Goal: Task Accomplishment & Management: Use online tool/utility

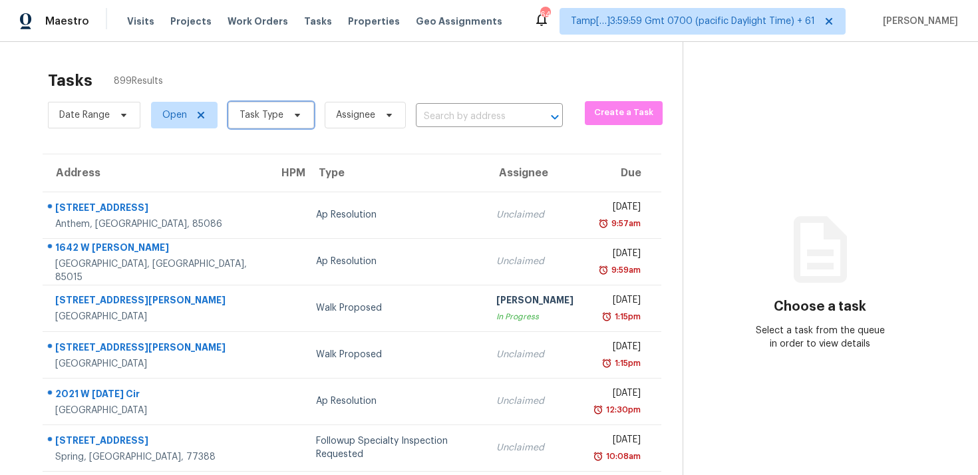
click at [287, 124] on span "Task Type" at bounding box center [271, 115] width 86 height 27
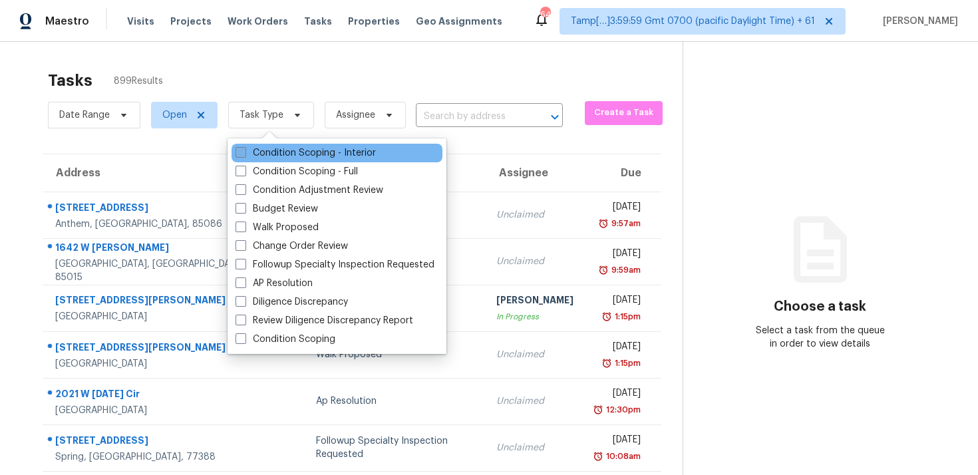
click at [293, 148] on label "Condition Scoping - Interior" at bounding box center [306, 152] width 140 height 13
click at [244, 148] on input "Condition Scoping - Interior" at bounding box center [240, 150] width 9 height 9
checkbox input "true"
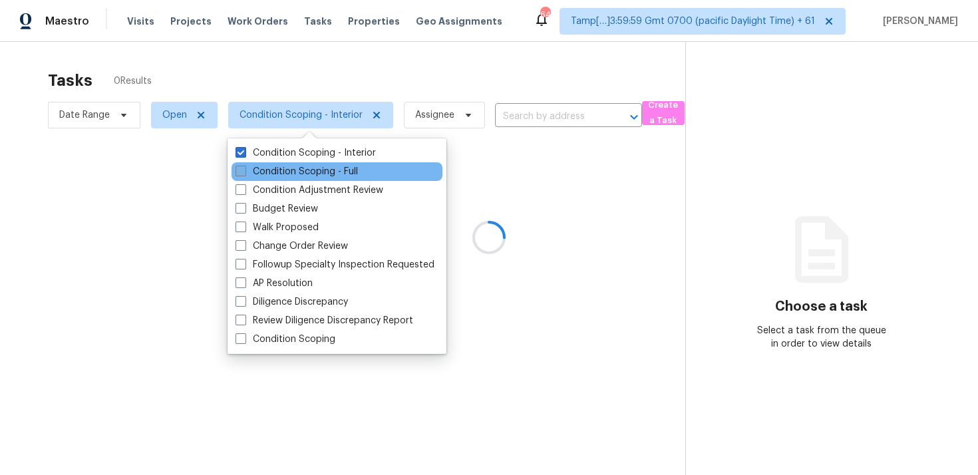
click at [298, 172] on label "Condition Scoping - Full" at bounding box center [297, 171] width 122 height 13
click at [244, 172] on input "Condition Scoping - Full" at bounding box center [240, 169] width 9 height 9
checkbox input "true"
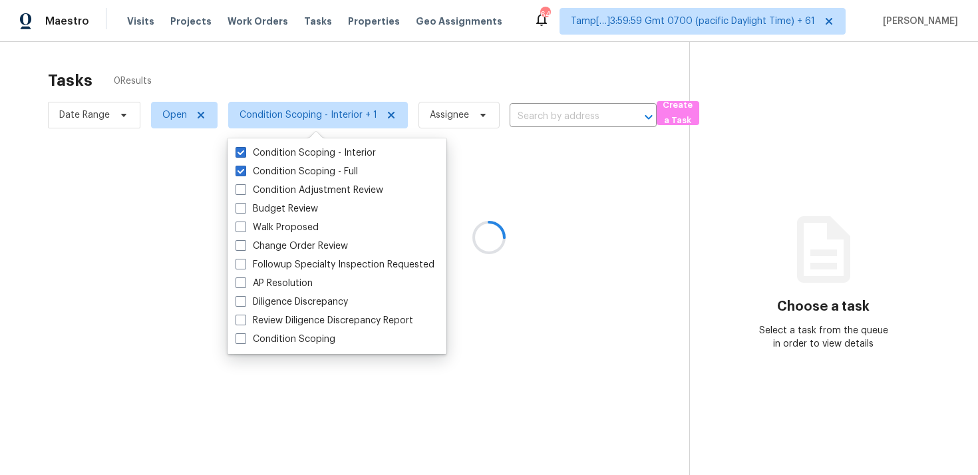
click at [292, 74] on div at bounding box center [489, 237] width 978 height 475
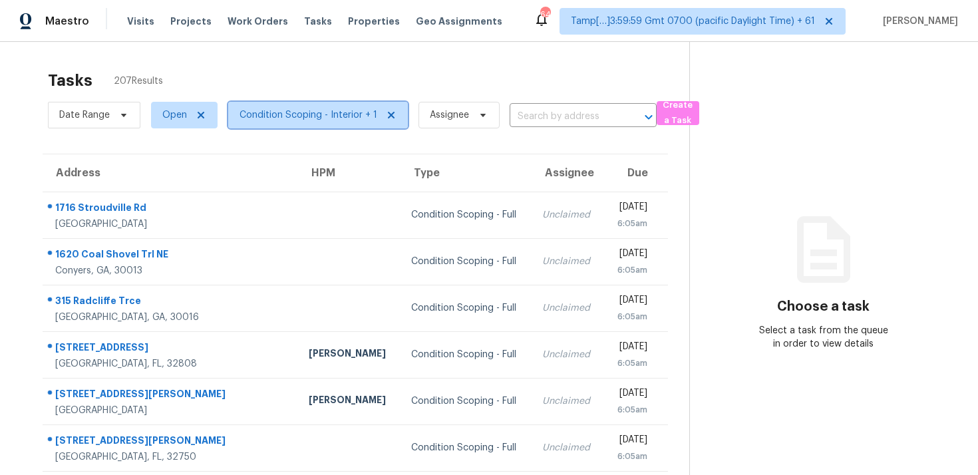
click at [299, 120] on span "Condition Scoping - Interior + 1" at bounding box center [309, 114] width 138 height 13
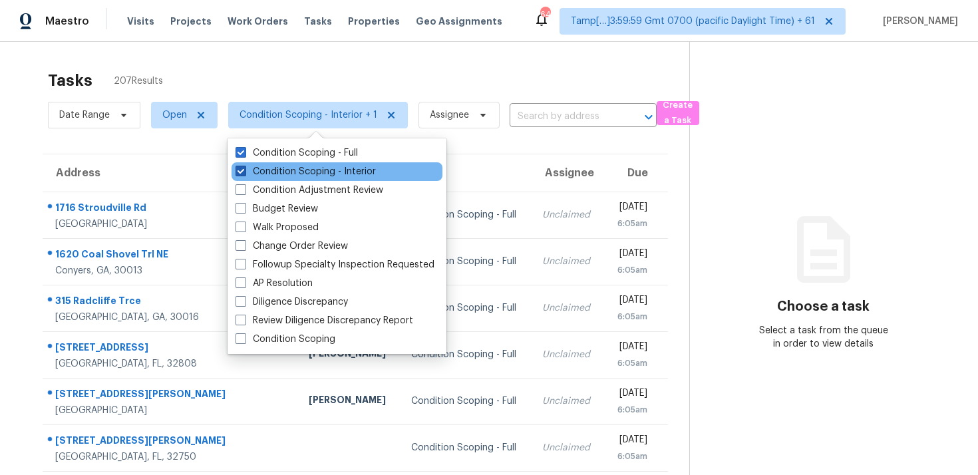
click at [315, 168] on label "Condition Scoping - Interior" at bounding box center [306, 171] width 140 height 13
click at [244, 168] on input "Condition Scoping - Interior" at bounding box center [240, 169] width 9 height 9
checkbox input "false"
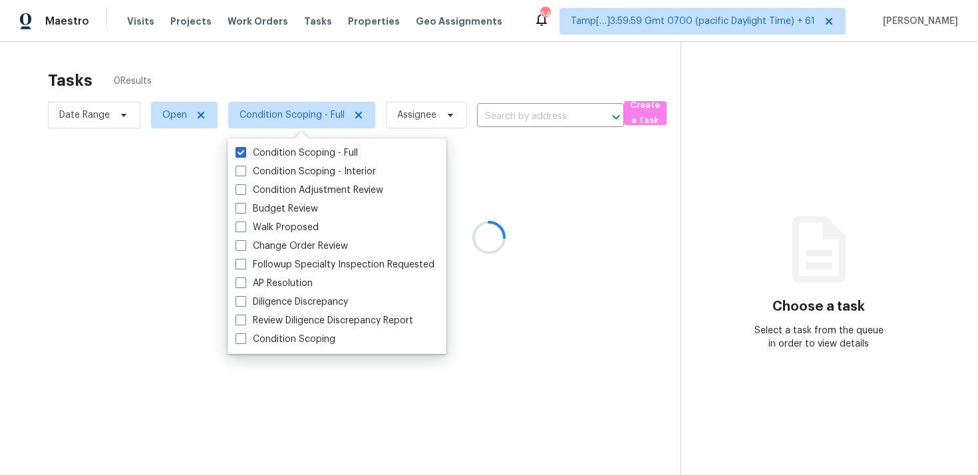
click at [317, 75] on div at bounding box center [489, 237] width 978 height 475
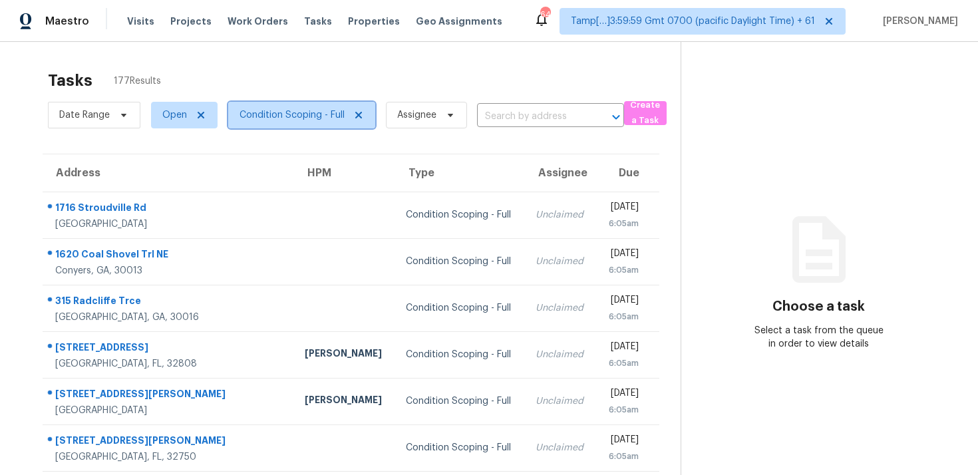
click at [296, 111] on span "Condition Scoping - Full" at bounding box center [292, 114] width 105 height 13
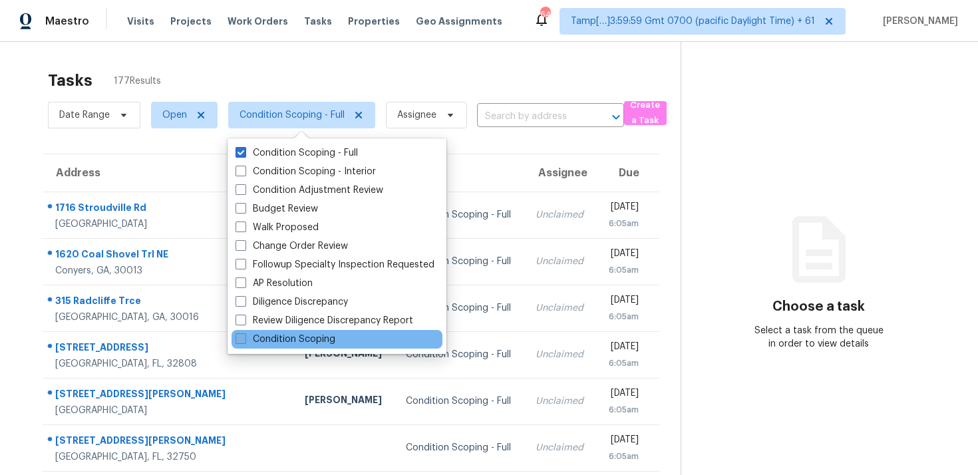
click at [294, 340] on label "Condition Scoping" at bounding box center [286, 339] width 100 height 13
click at [244, 340] on input "Condition Scoping" at bounding box center [240, 337] width 9 height 9
checkbox input "true"
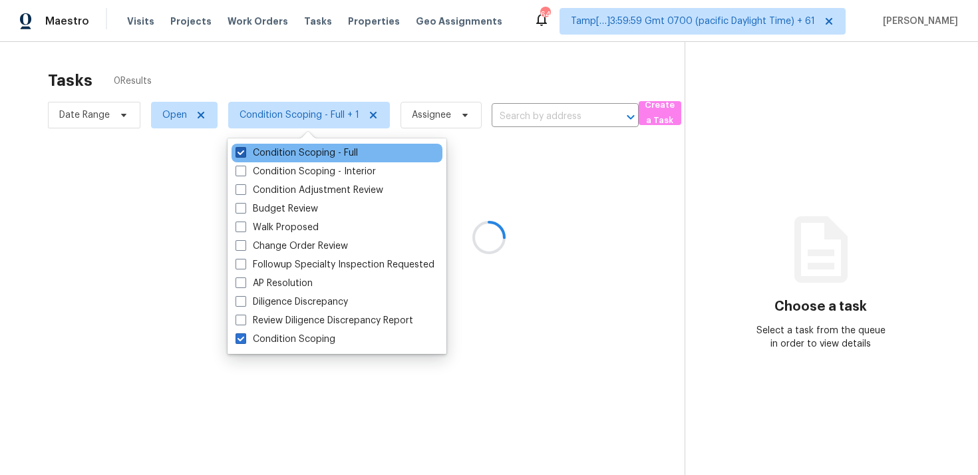
click at [289, 150] on label "Condition Scoping - Full" at bounding box center [297, 152] width 122 height 13
click at [244, 150] on input "Condition Scoping - Full" at bounding box center [240, 150] width 9 height 9
checkbox input "false"
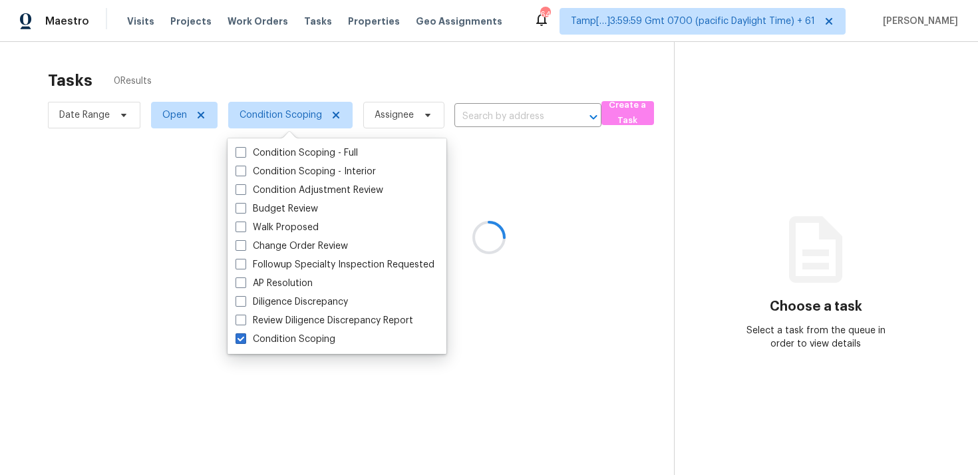
click at [293, 73] on div at bounding box center [489, 237] width 978 height 475
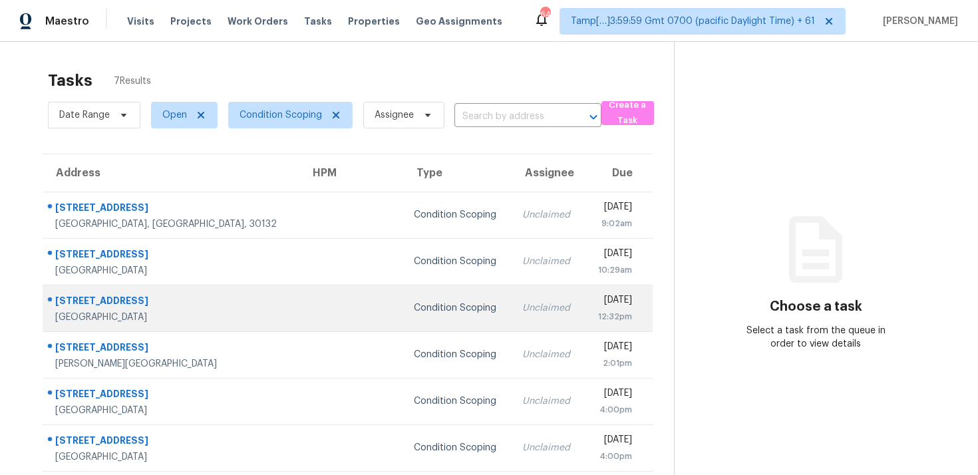
scroll to position [53, 0]
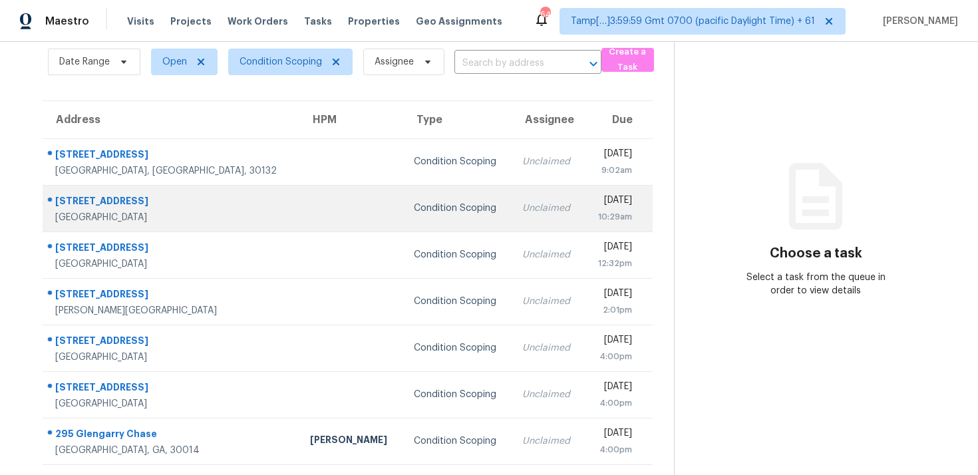
click at [512, 188] on td "Unclaimed" at bounding box center [548, 208] width 73 height 47
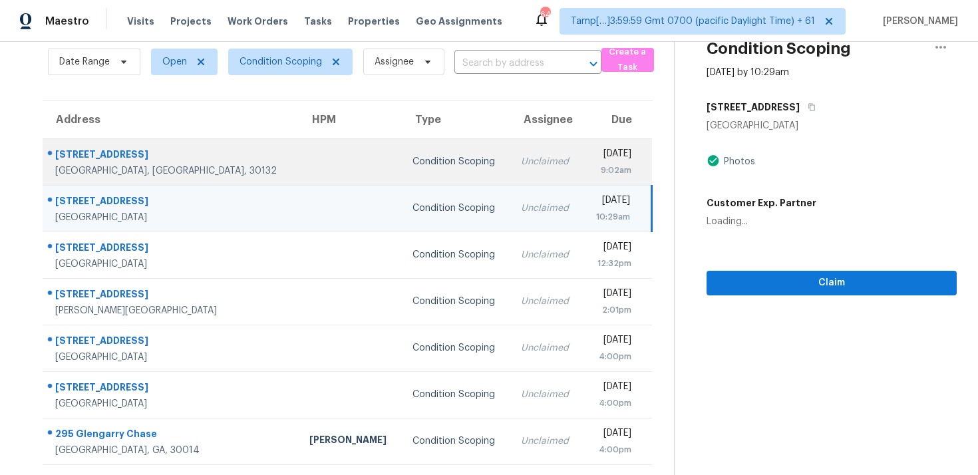
click at [510, 180] on td "Unclaimed" at bounding box center [546, 161] width 73 height 47
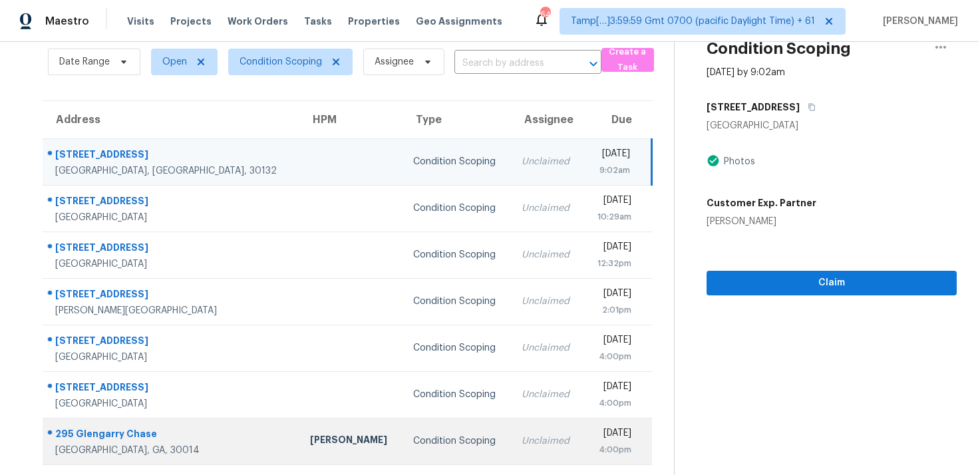
click at [511, 418] on td "Unclaimed" at bounding box center [547, 441] width 73 height 47
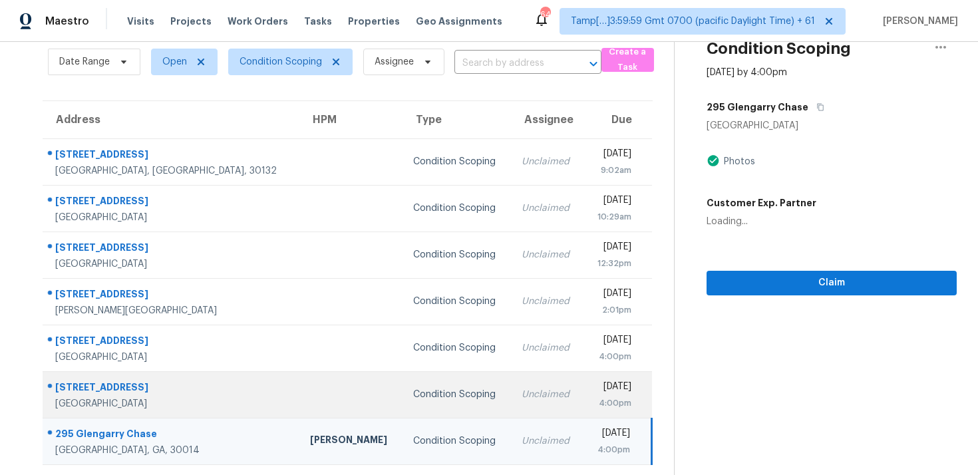
click at [511, 379] on td "Unclaimed" at bounding box center [547, 394] width 73 height 47
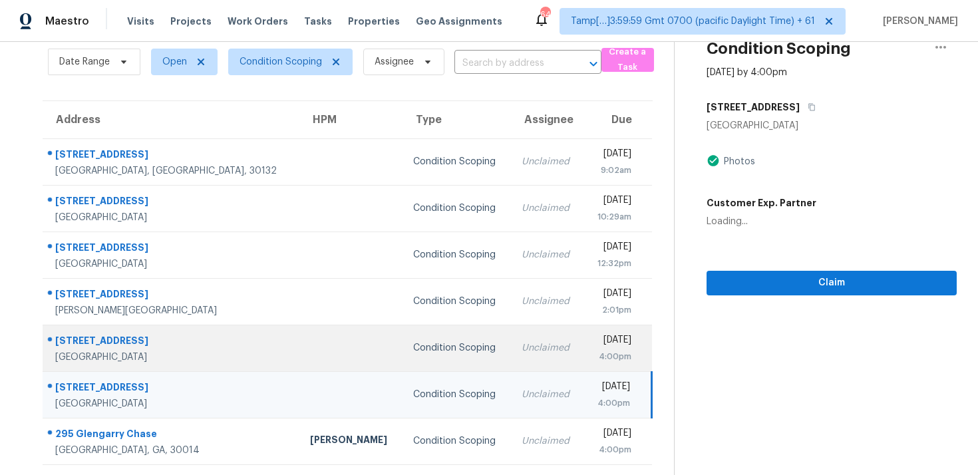
click at [511, 332] on td "Unclaimed" at bounding box center [547, 348] width 73 height 47
